Goal: Task Accomplishment & Management: Manage account settings

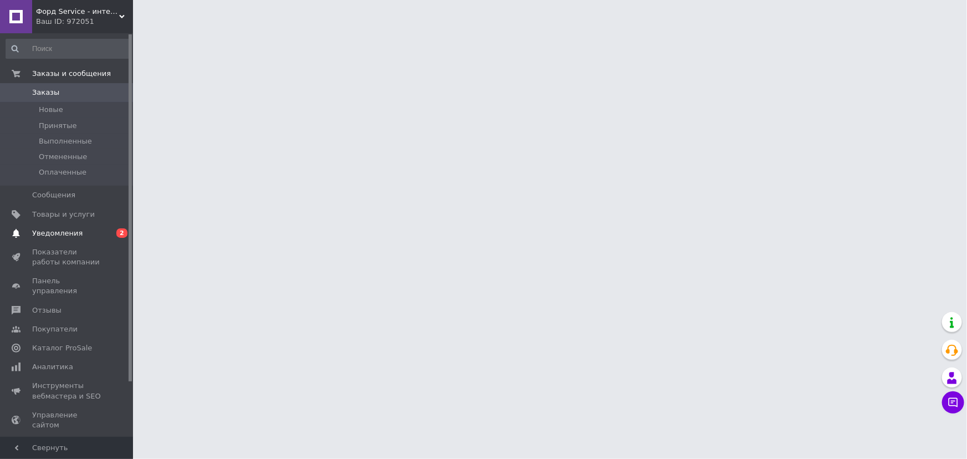
click at [56, 238] on span "Уведомления" at bounding box center [57, 233] width 50 height 10
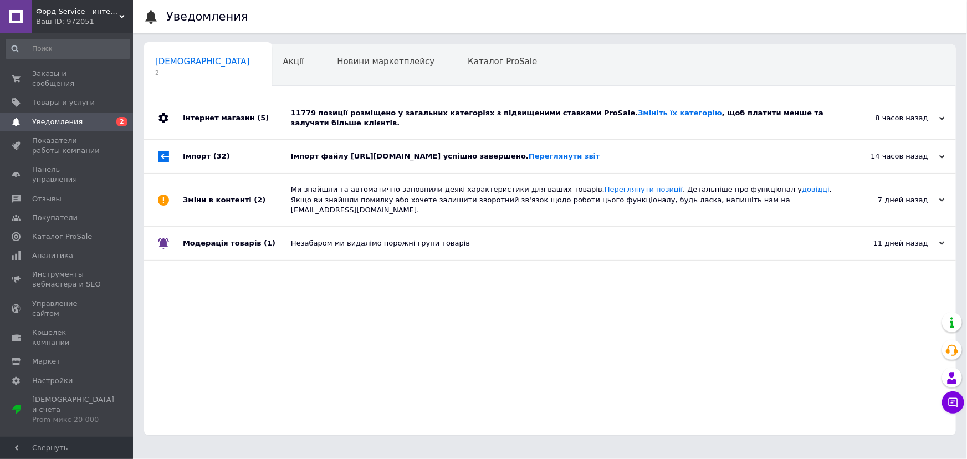
click at [281, 109] on div "Інтернет магазин (5)" at bounding box center [237, 118] width 108 height 42
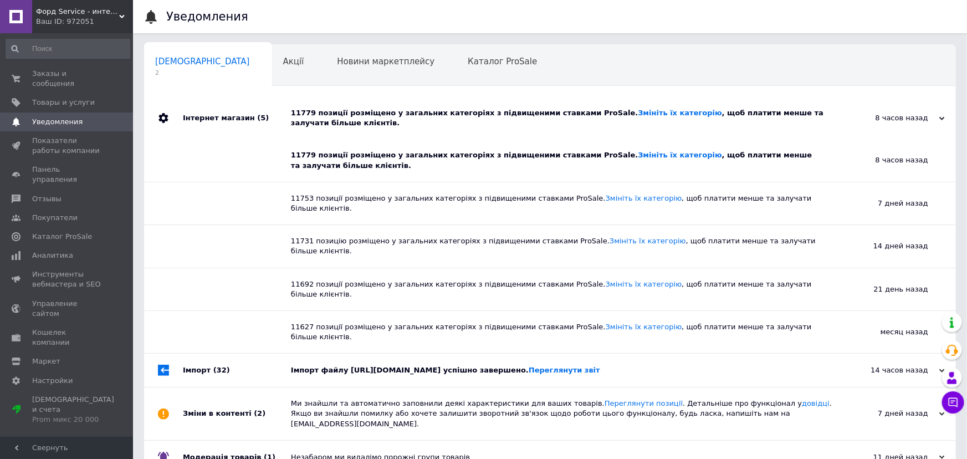
click at [282, 110] on div "Інтернет магазин (5)" at bounding box center [237, 118] width 108 height 42
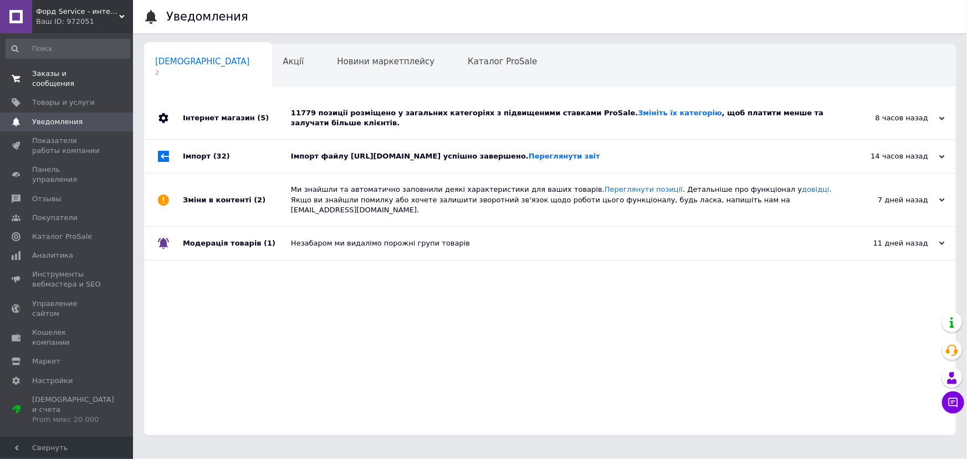
click at [85, 76] on span "Заказы и сообщения" at bounding box center [67, 79] width 70 height 20
